Goal: Task Accomplishment & Management: Manage account settings

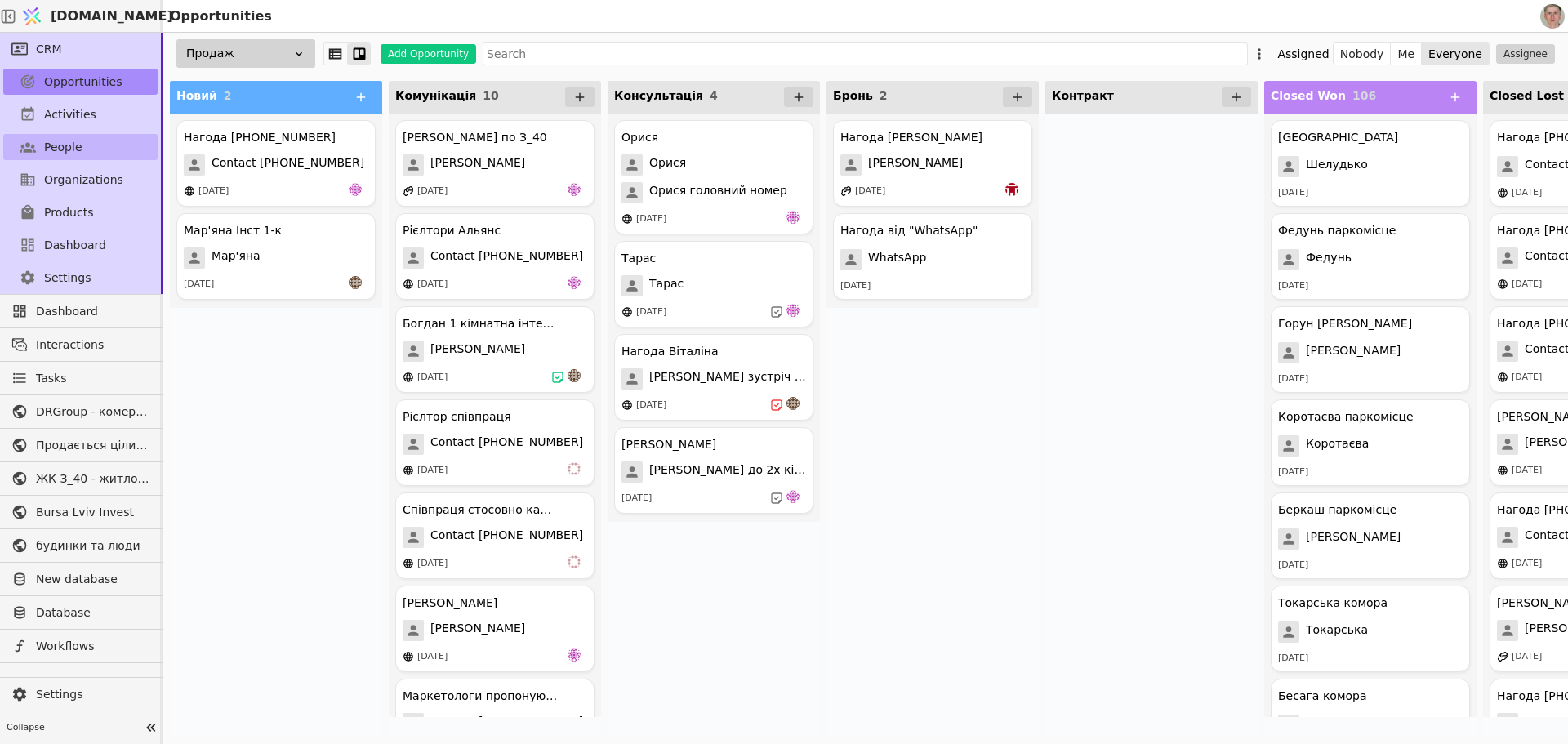
click at [90, 153] on link "People" at bounding box center [81, 147] width 154 height 27
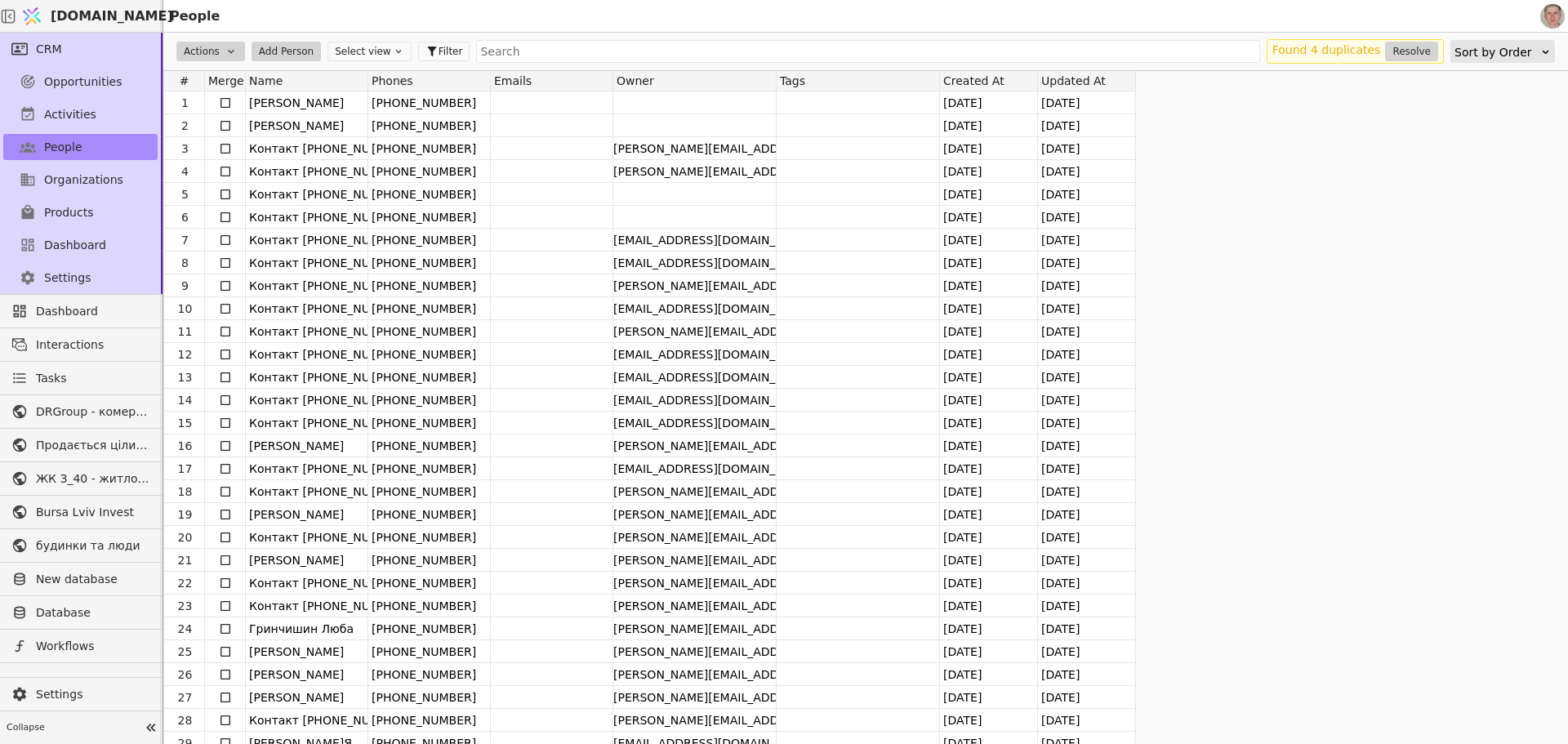
click at [1501, 52] on div "Sort by Order" at bounding box center [1497, 52] width 86 height 23
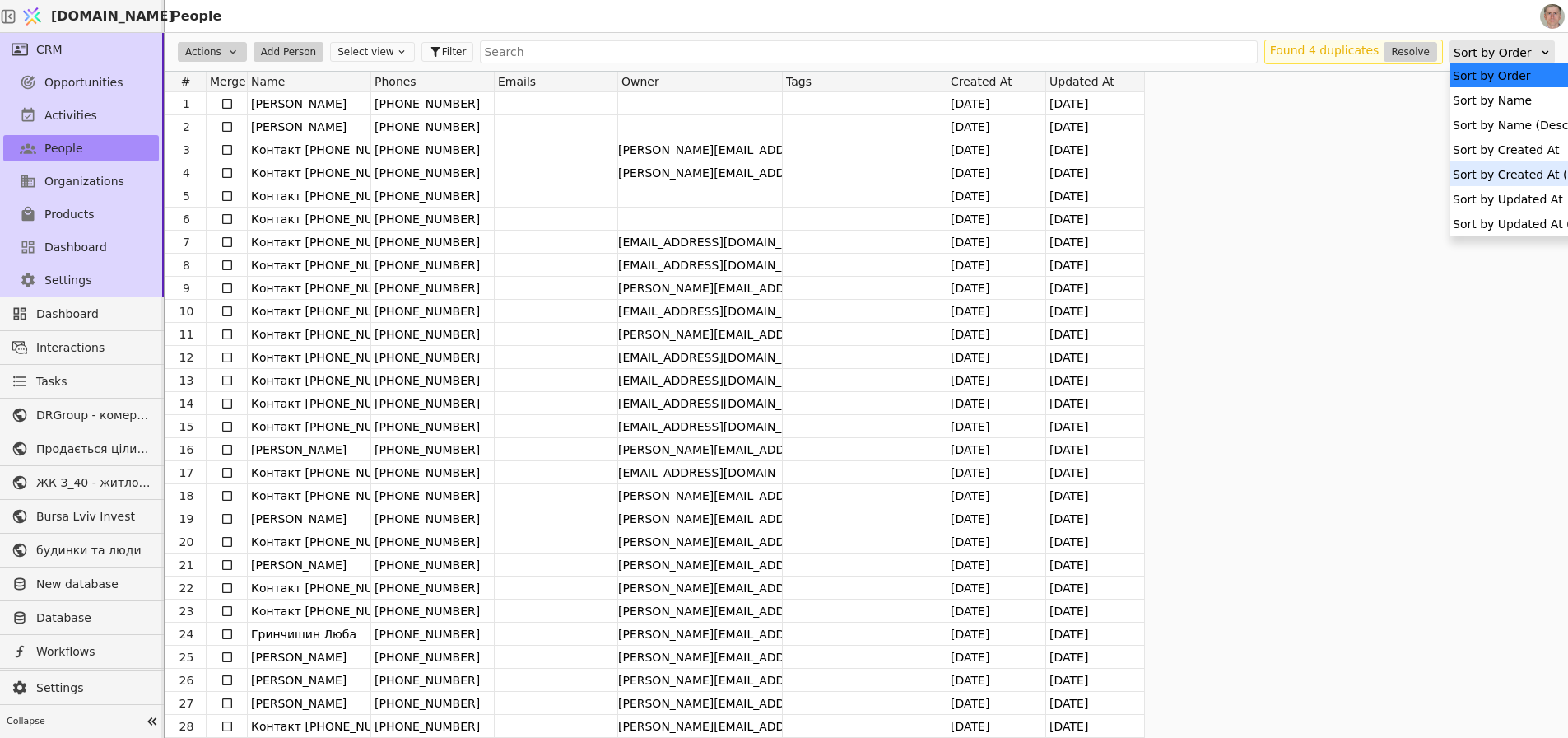
click at [1522, 175] on div "Sort by Created At (Descending)" at bounding box center [1547, 174] width 195 height 25
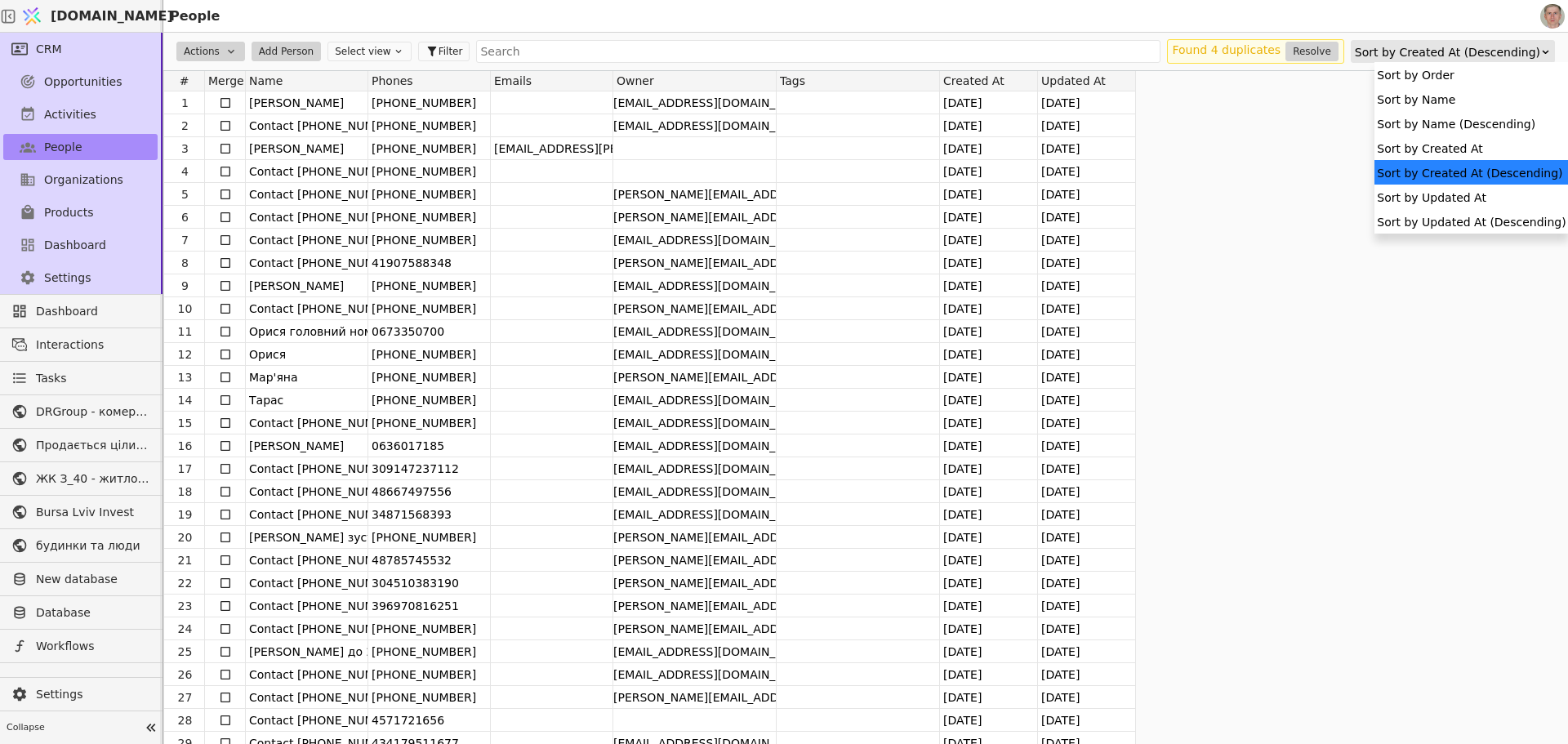
click at [1480, 51] on div "Sort by Created At (Descending)" at bounding box center [1448, 52] width 186 height 23
click at [1478, 177] on div "Sort by Created At (Descending)" at bounding box center [1471, 173] width 194 height 25
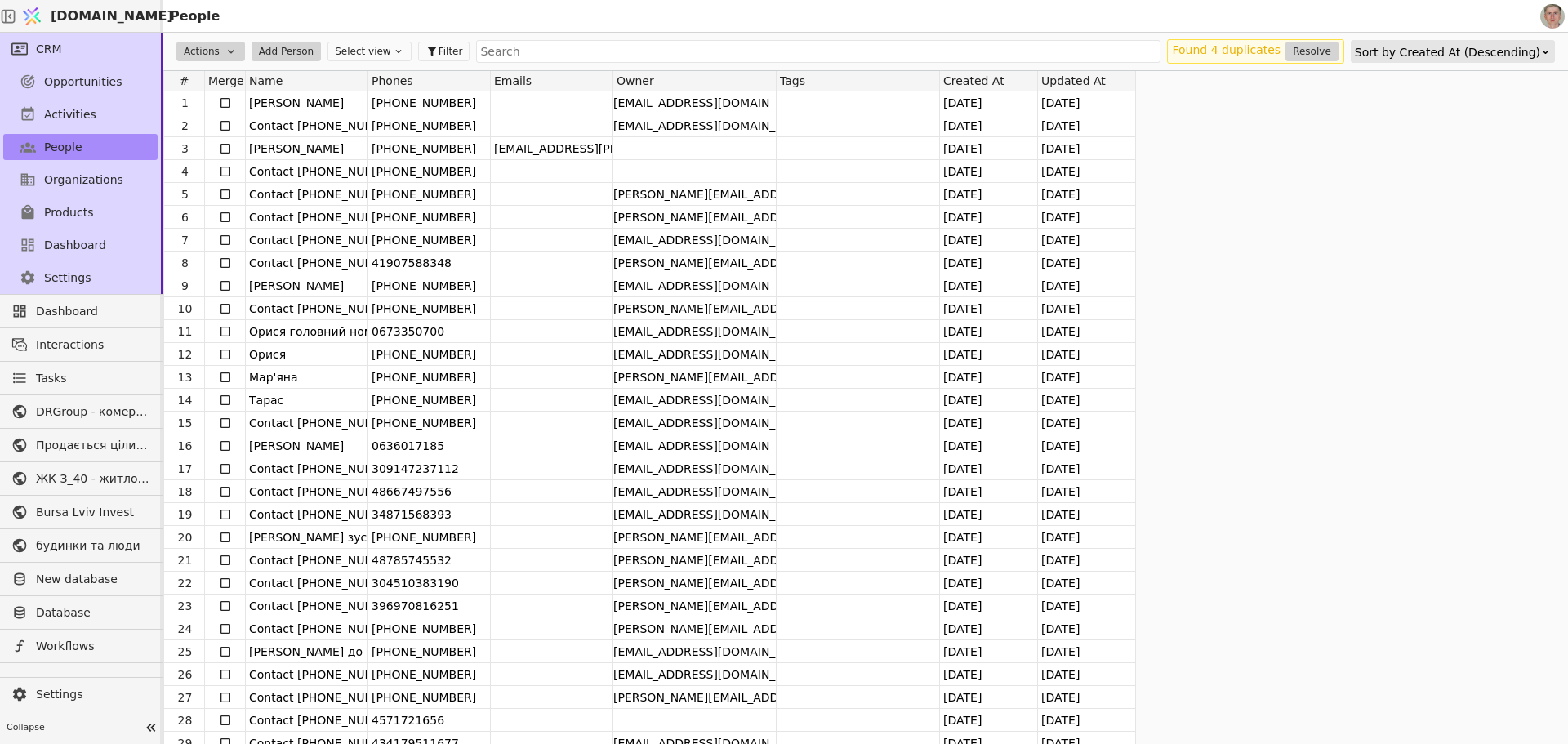
click at [1485, 48] on div "Sort by Created At (Descending)" at bounding box center [1448, 52] width 186 height 23
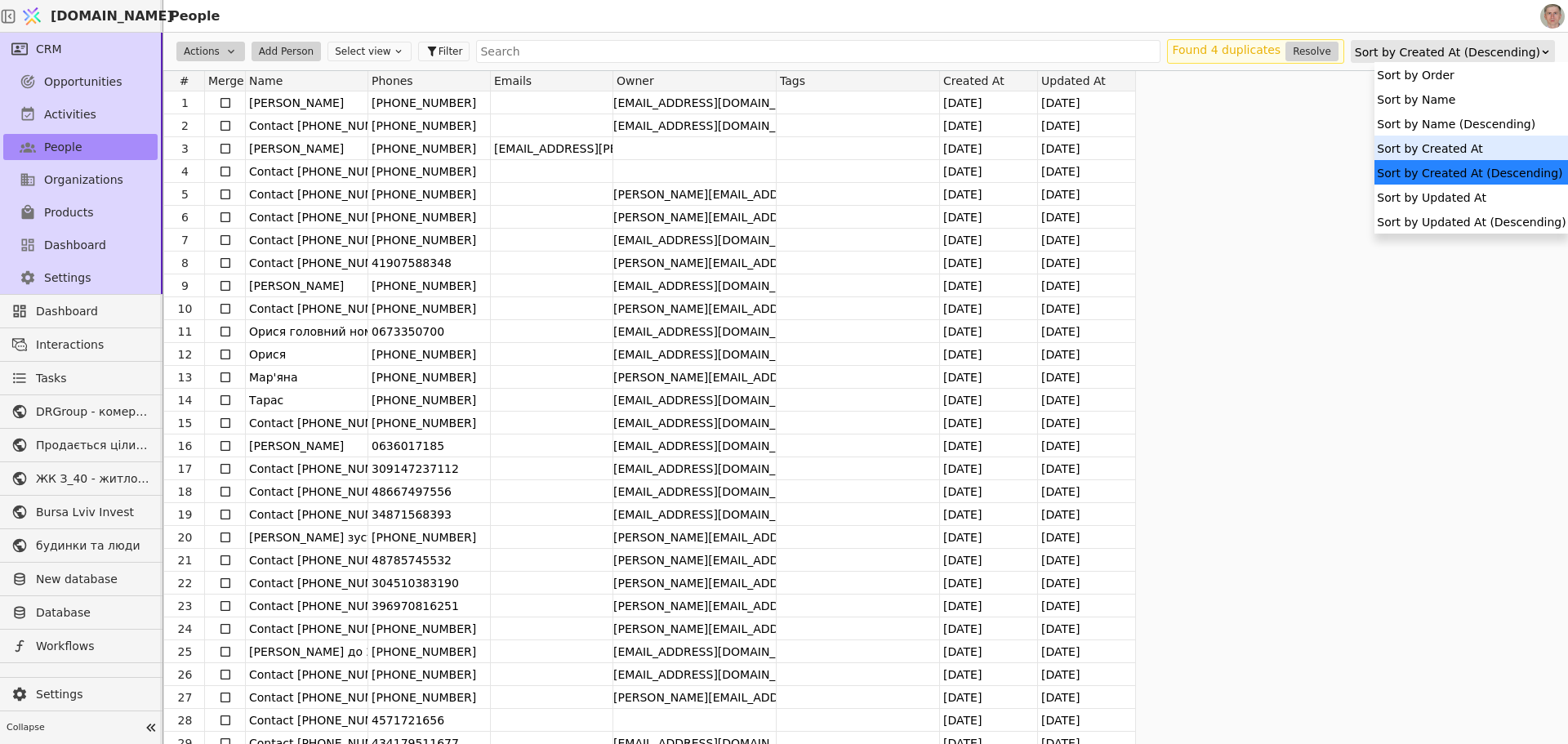
click at [1488, 143] on div "Sort by Created At" at bounding box center [1471, 148] width 194 height 25
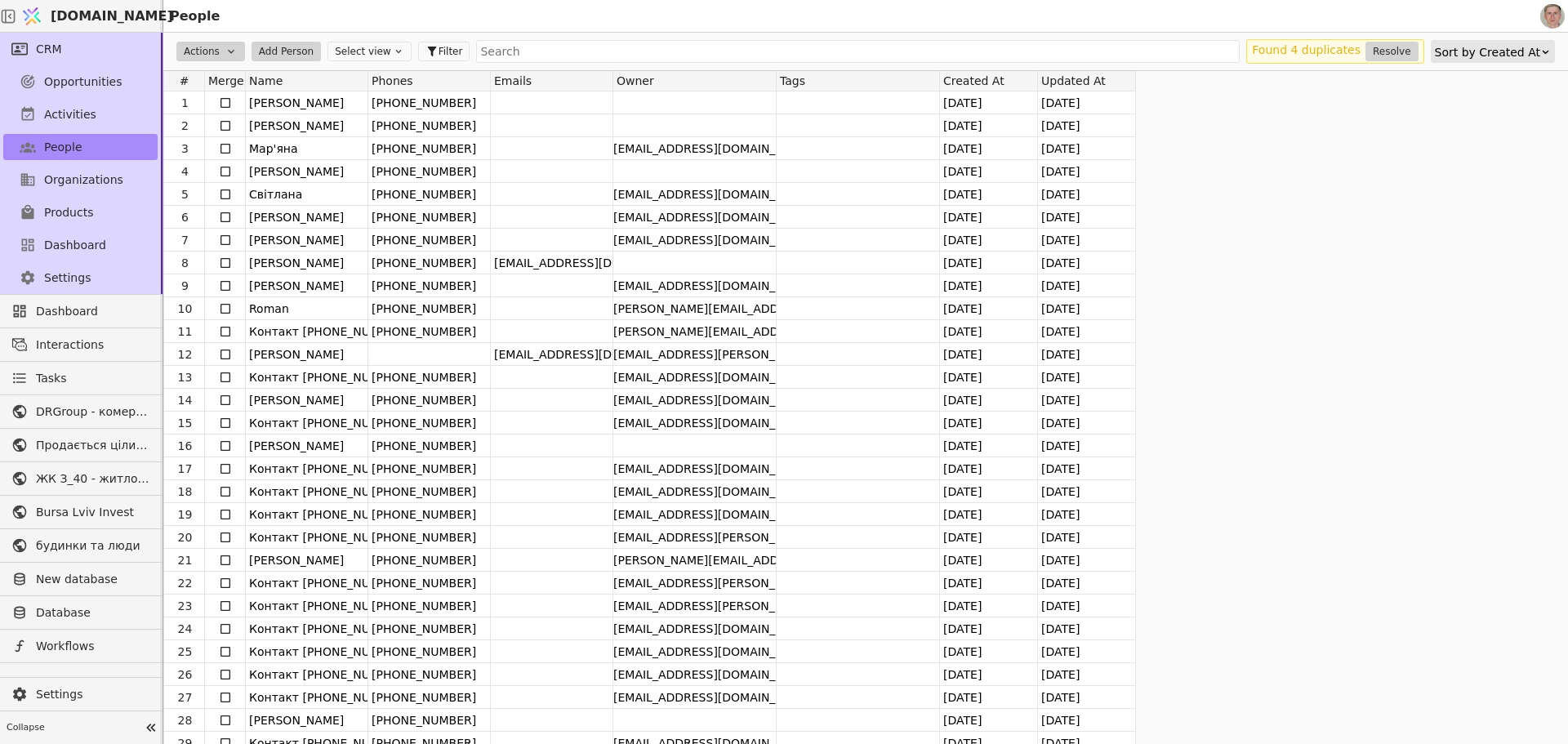
drag, startPoint x: 1462, startPoint y: 38, endPoint x: 1493, endPoint y: 58, distance: 36.9
click at [1463, 40] on div "Actions Add Person Select view Filter Found 4 duplicates Resolve Sort by Create…" at bounding box center [865, 51] width 1404 height 37
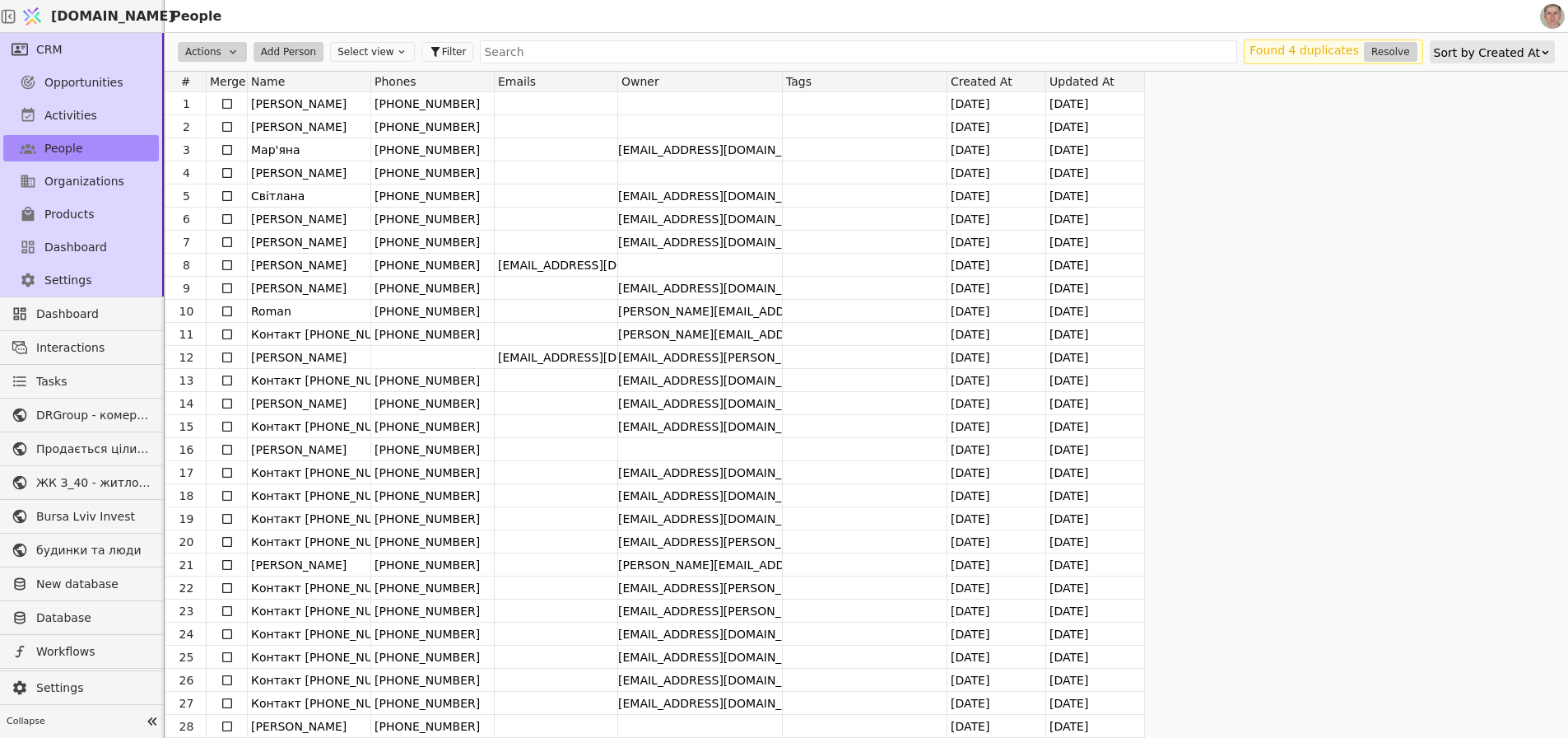
click at [1500, 45] on div "Sort by Created At" at bounding box center [1487, 53] width 106 height 23
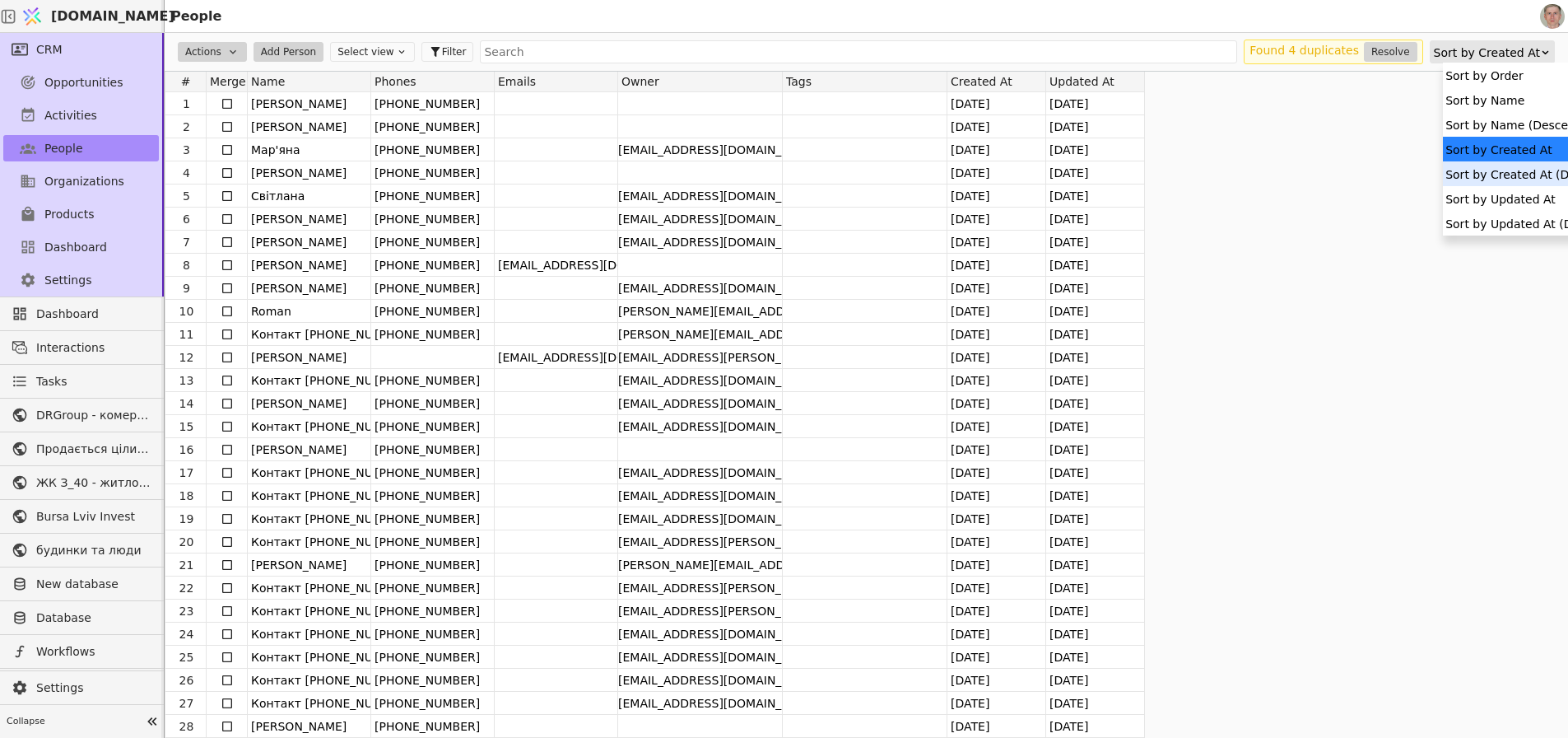
click at [1507, 166] on div "Sort by Created At (Descending)" at bounding box center [1540, 174] width 195 height 25
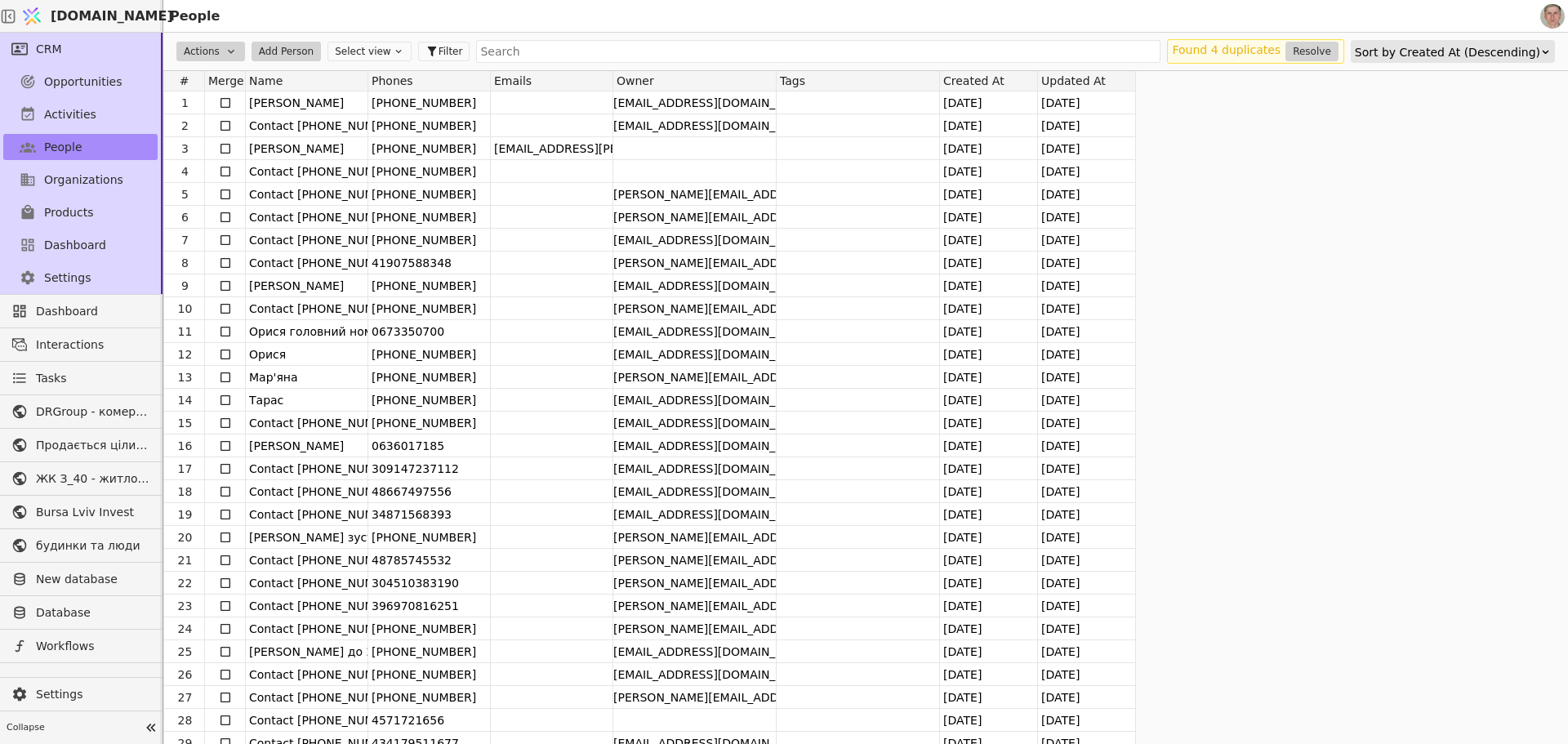
click at [1309, 248] on div "# Merge Name Phones Emails Owner Tags Created At Updated At 1 [PERSON_NAME] [PH…" at bounding box center [865, 406] width 1404 height 673
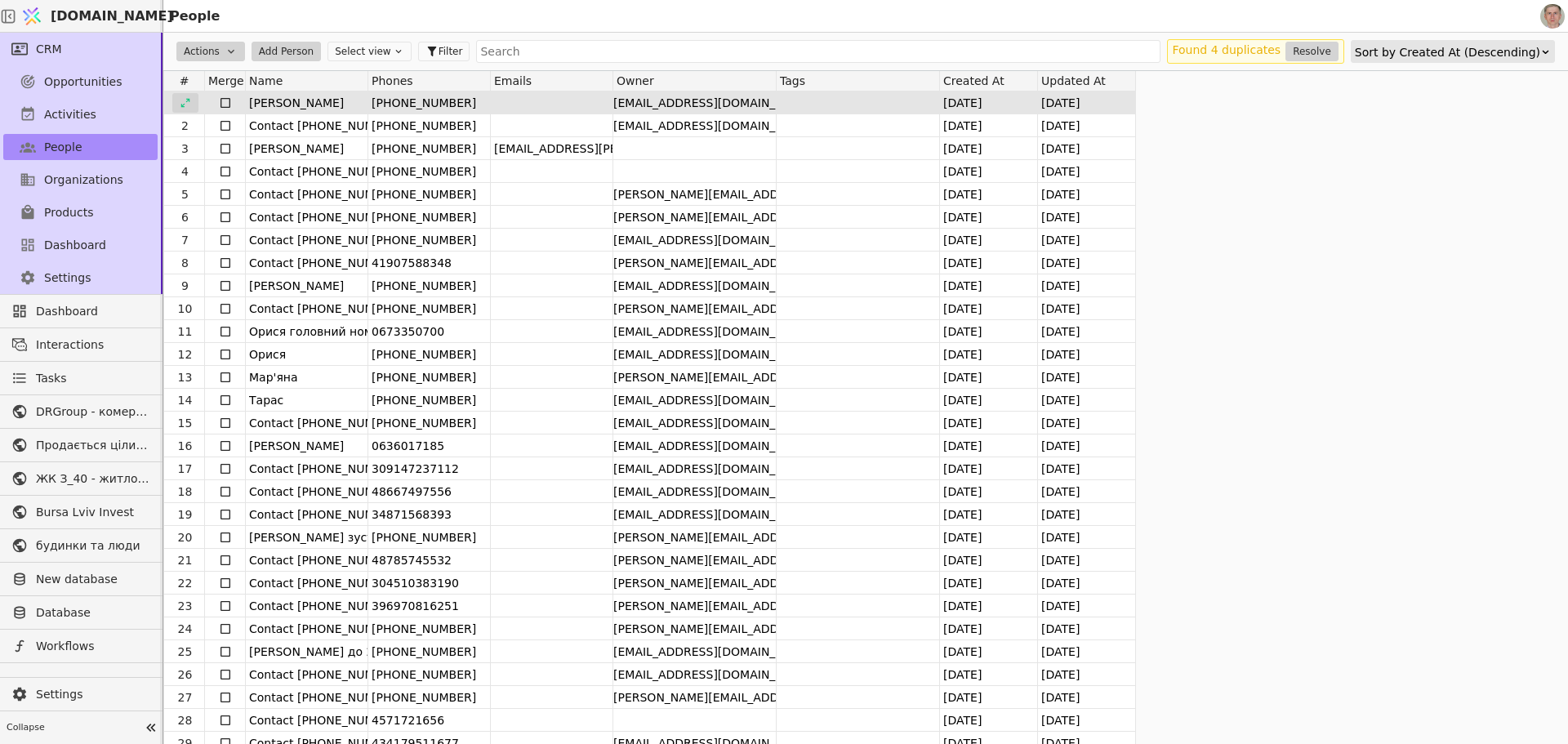
click at [187, 99] on icon at bounding box center [185, 103] width 9 height 9
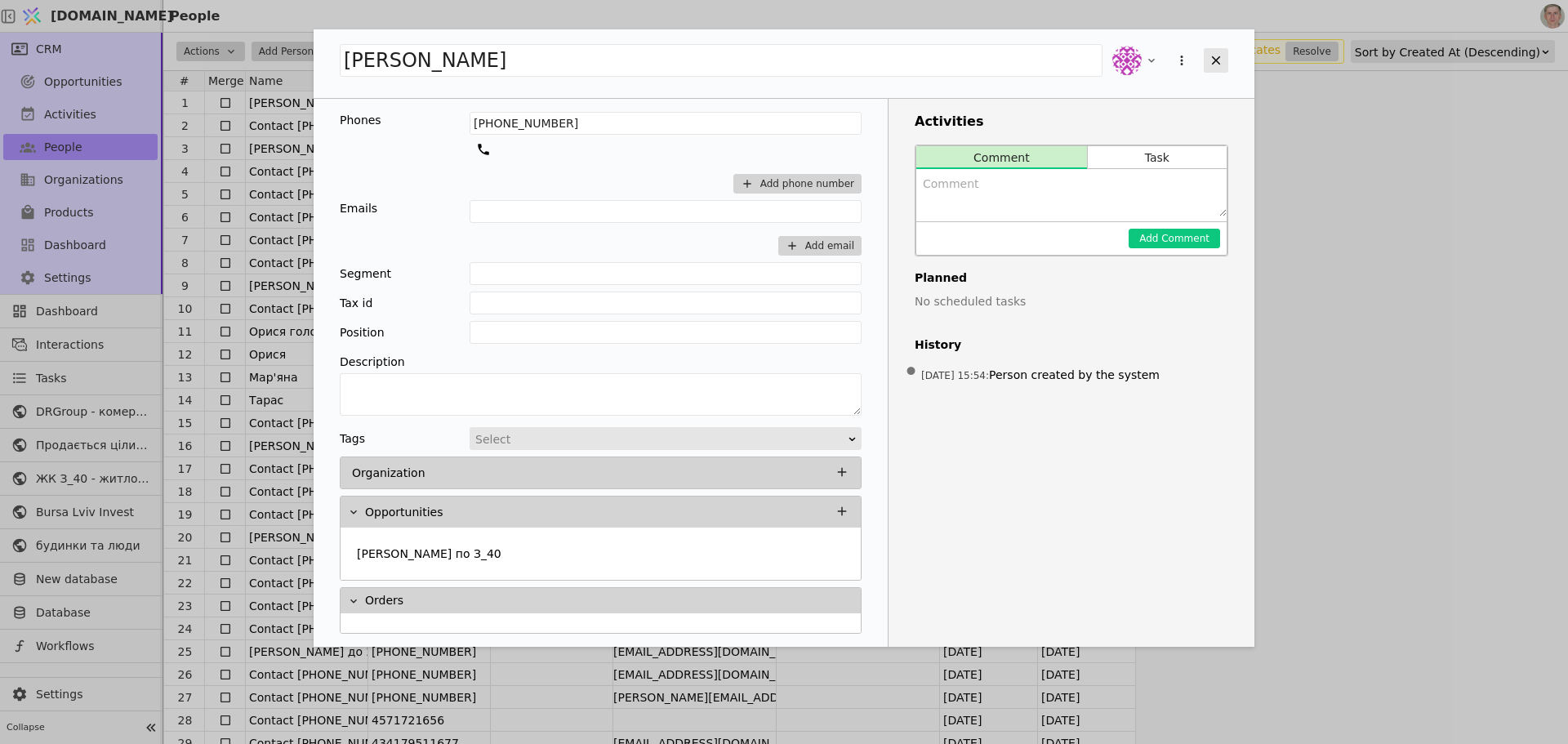
click at [1210, 58] on icon "Add Opportunity" at bounding box center [1216, 60] width 15 height 15
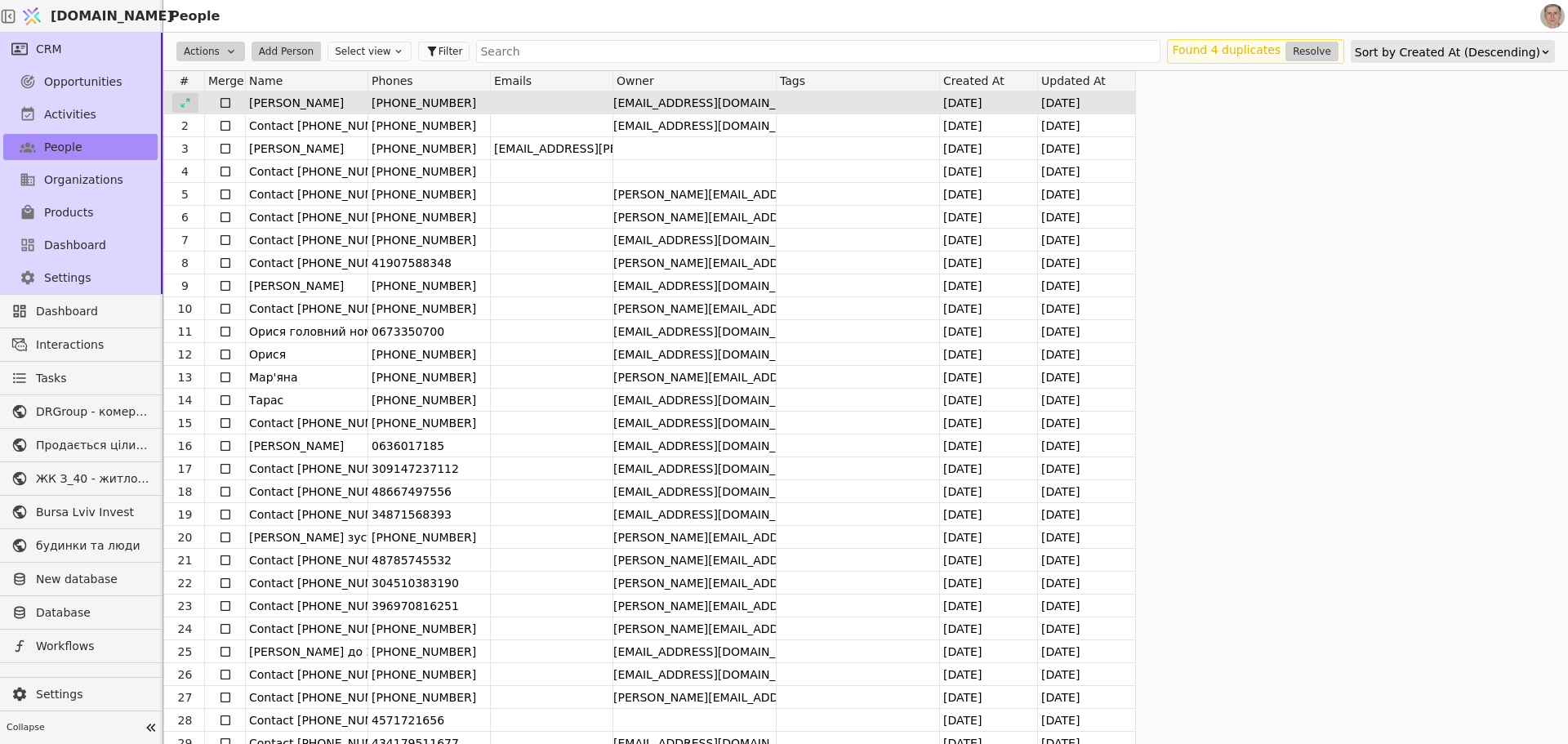
click at [185, 98] on icon at bounding box center [185, 103] width 12 height 12
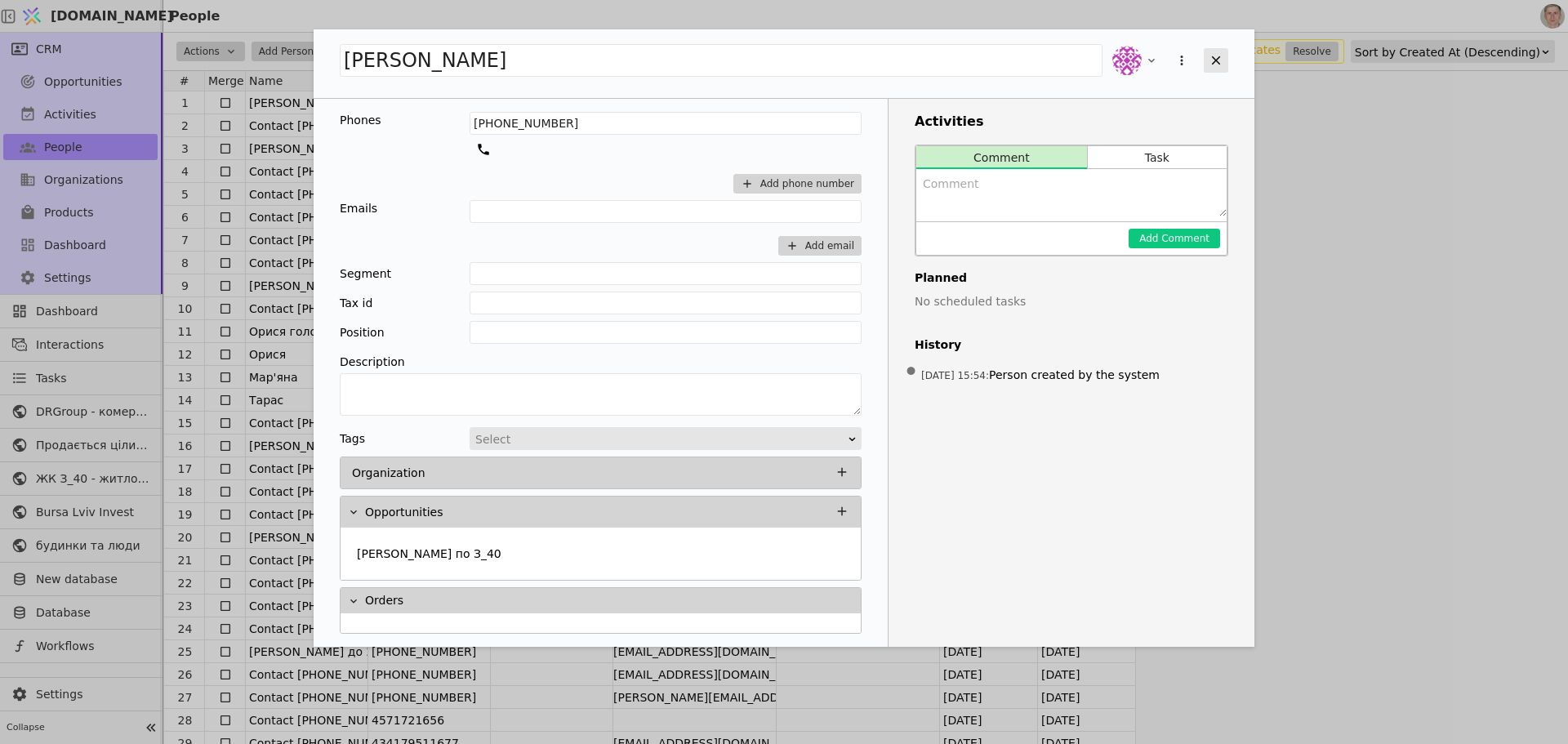
click at [1211, 55] on icon "Add Opportunity" at bounding box center [1216, 60] width 15 height 15
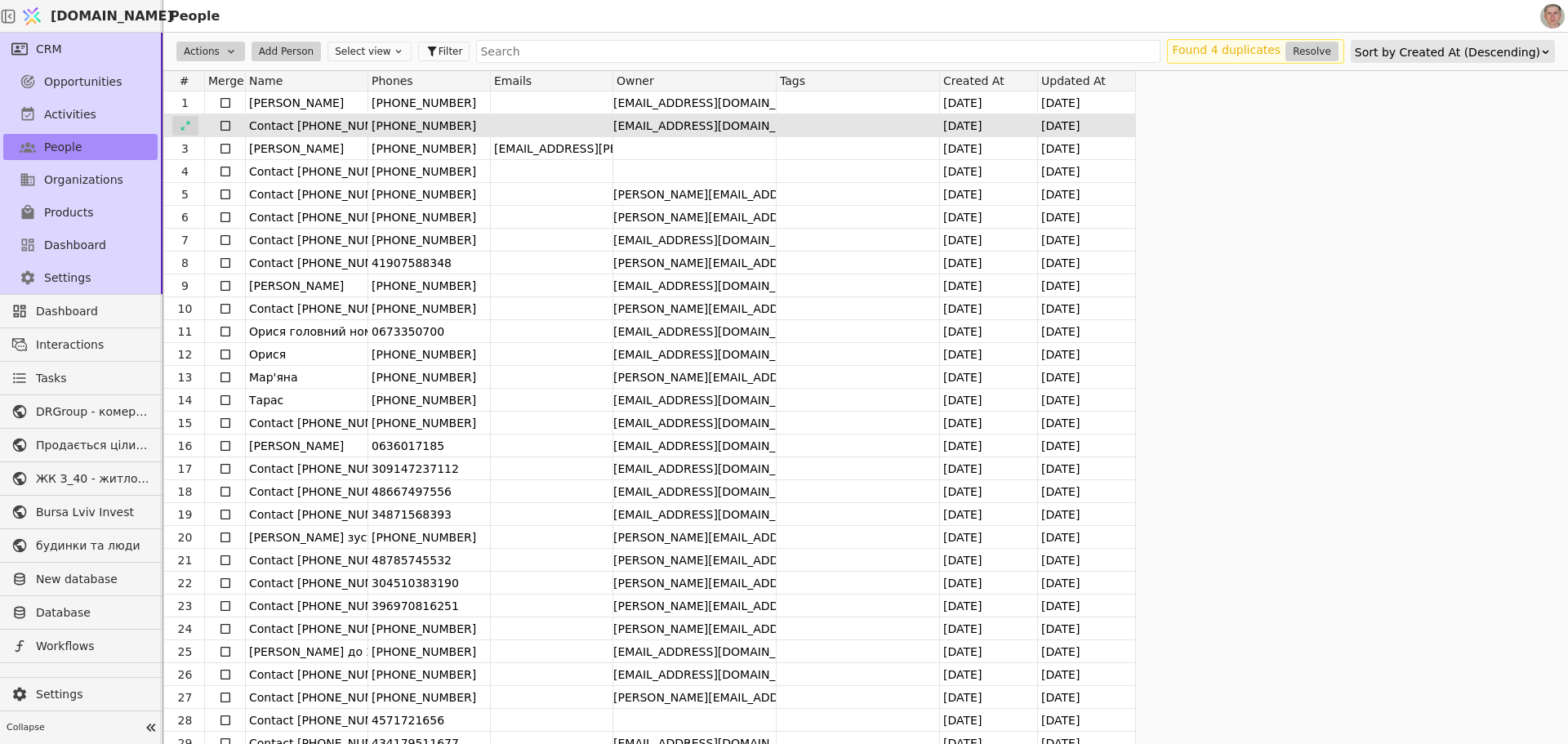
click at [188, 123] on icon at bounding box center [185, 126] width 12 height 12
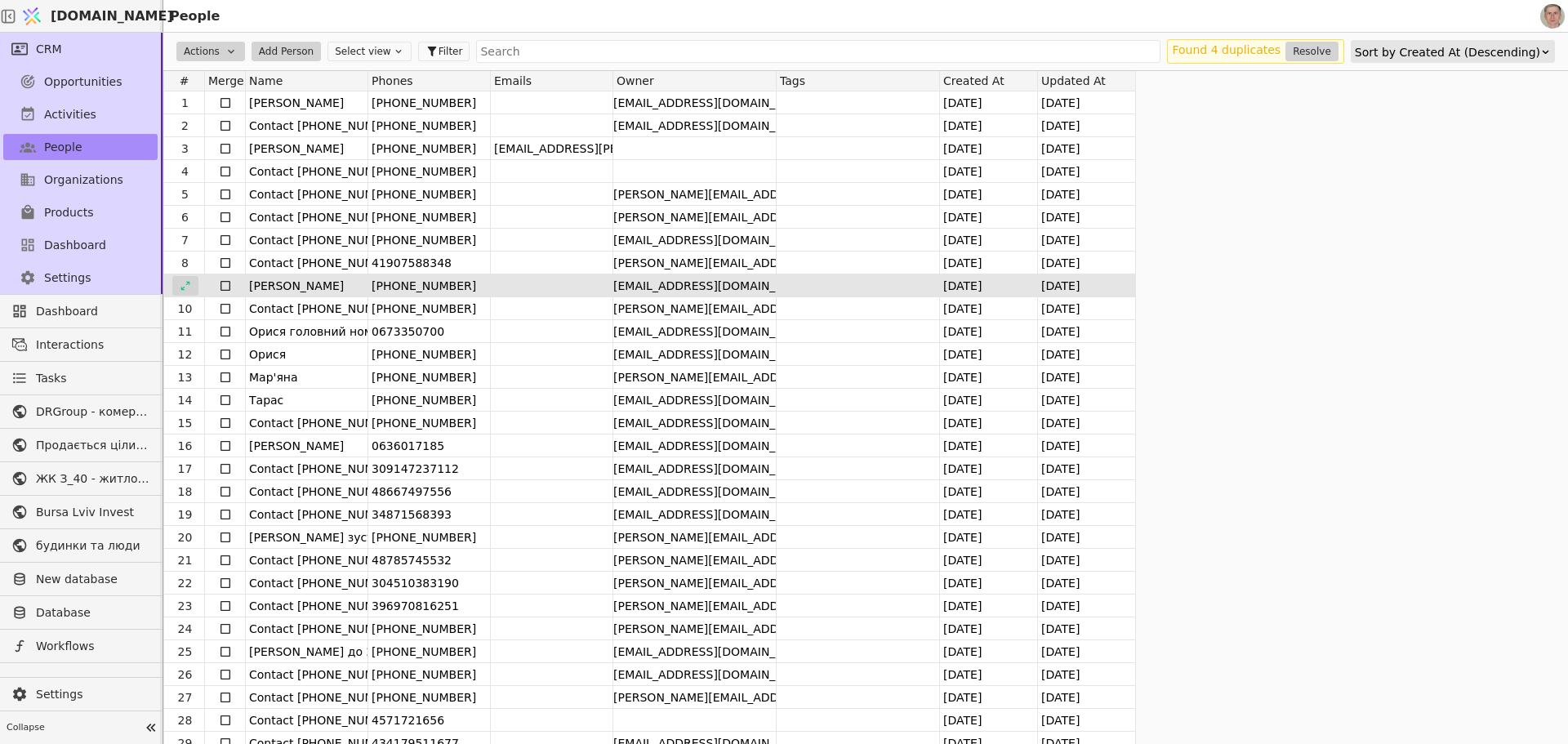
click at [186, 288] on icon at bounding box center [185, 286] width 12 height 12
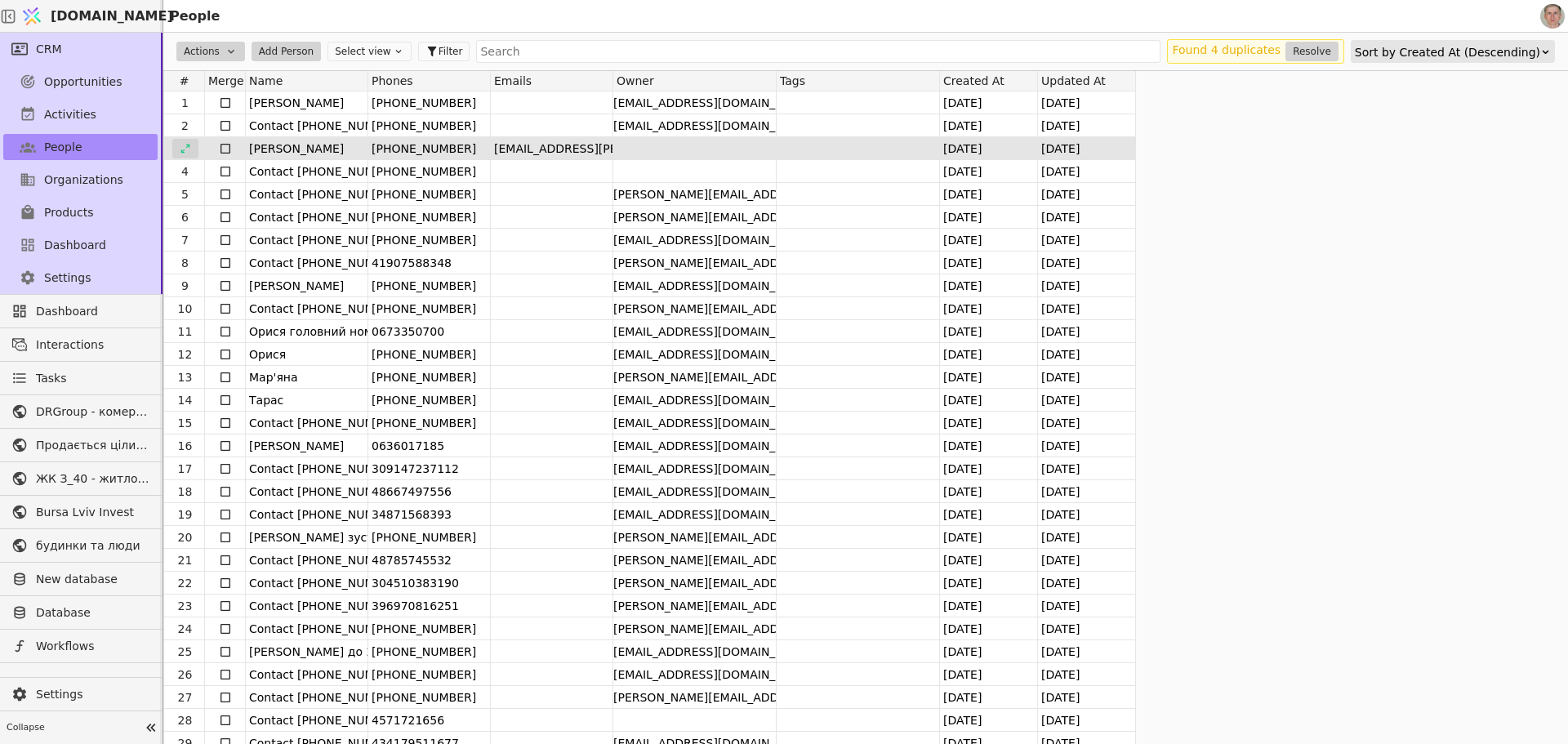
click at [189, 145] on icon at bounding box center [185, 149] width 12 height 12
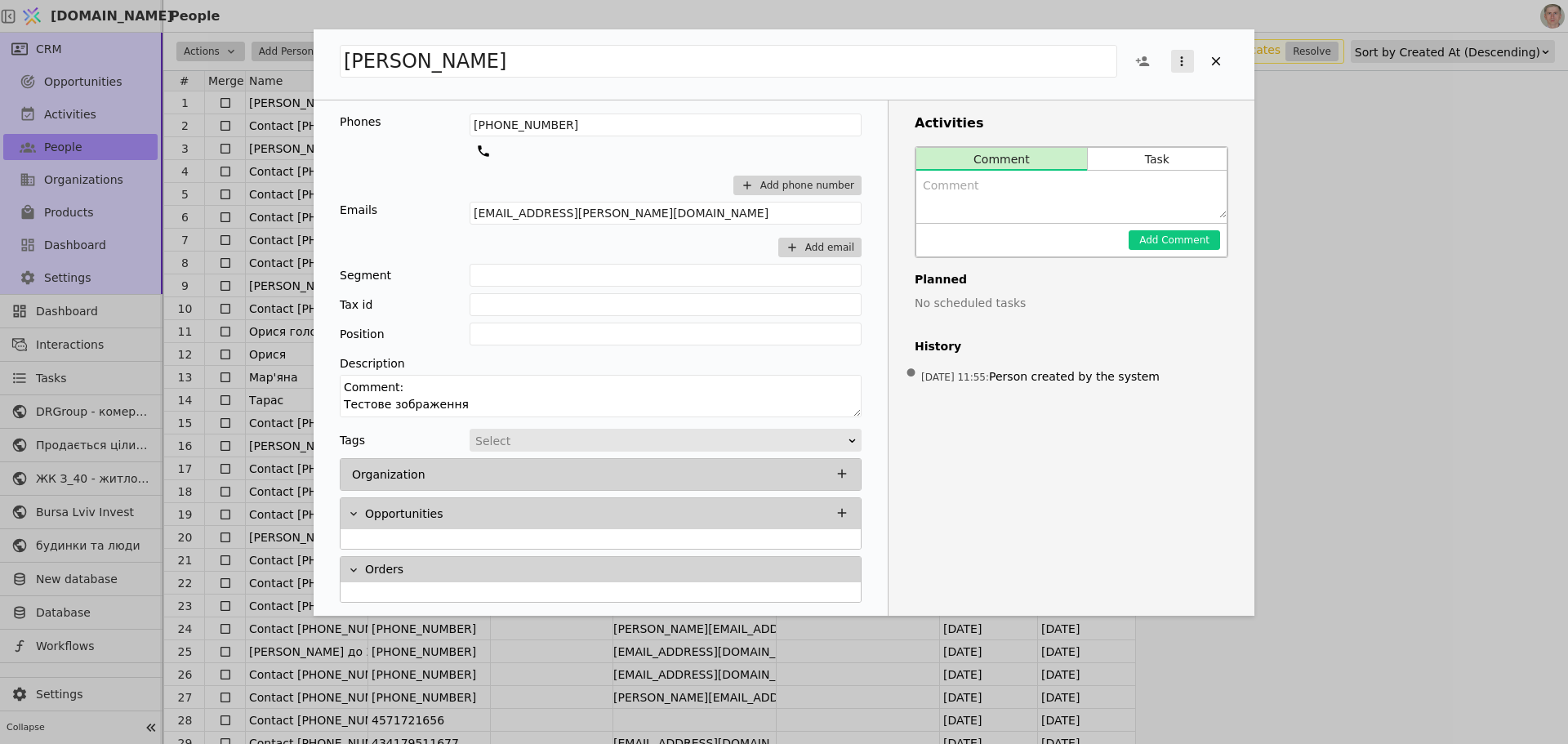
click at [1181, 56] on icon "Add Opportunity" at bounding box center [1181, 61] width 15 height 15
click at [1116, 85] on div "Delete" at bounding box center [1095, 88] width 188 height 23
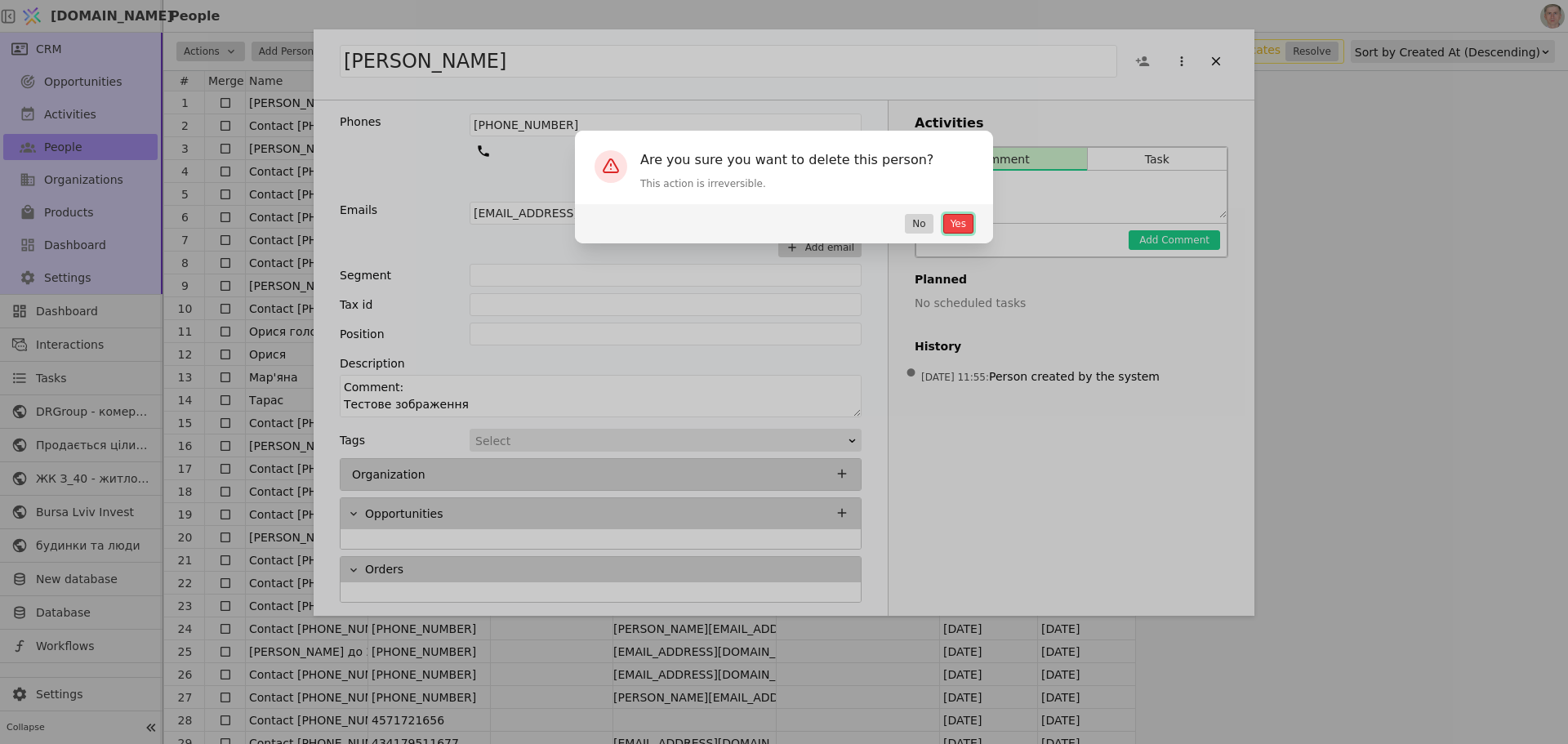
click at [956, 217] on button "Yes" at bounding box center [958, 224] width 30 height 19
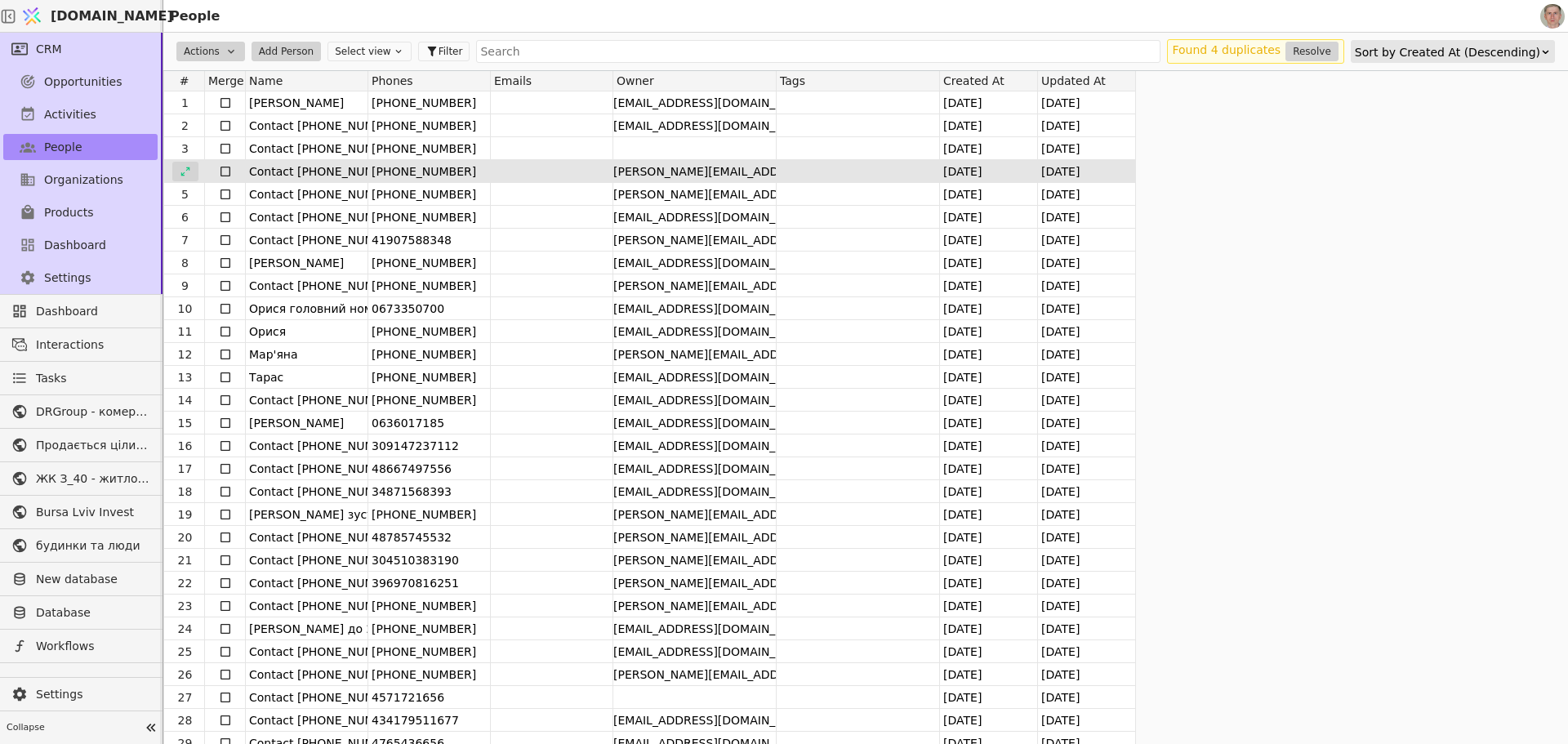
click at [188, 168] on icon at bounding box center [185, 171] width 12 height 12
